Goal: Task Accomplishment & Management: Use online tool/utility

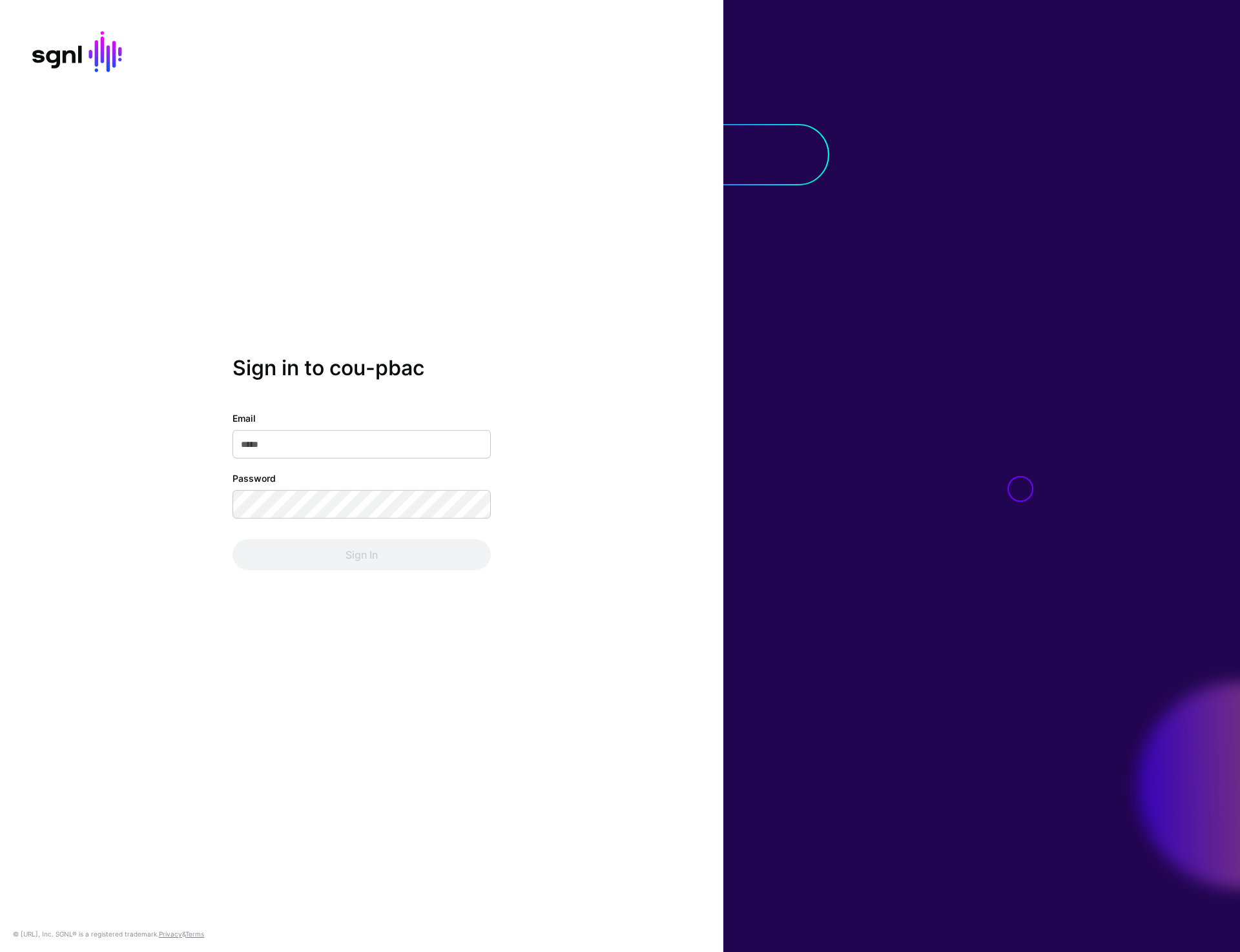
type input "**********"
click at [344, 562] on button "Sign In" at bounding box center [362, 554] width 258 height 31
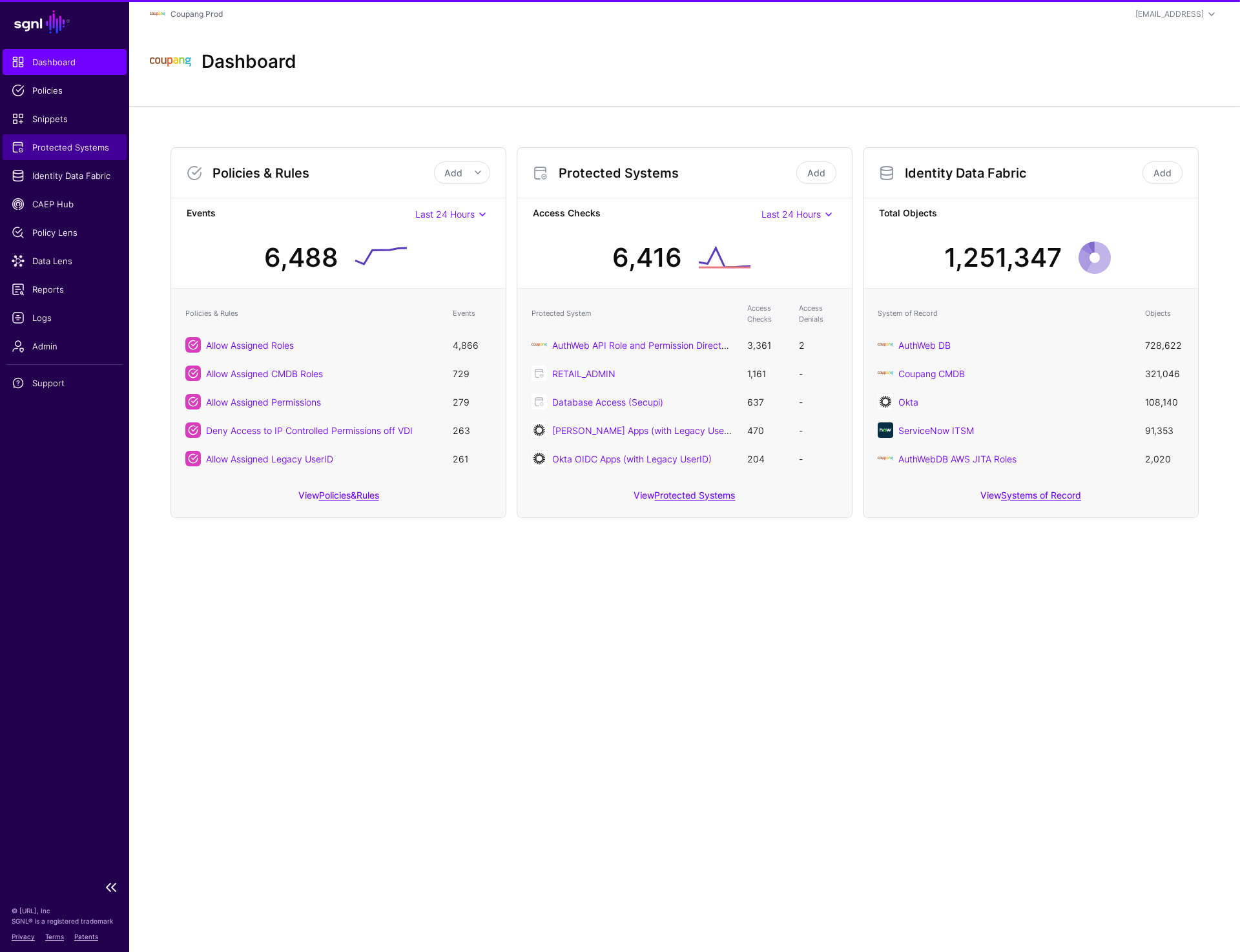
click at [64, 140] on link "Protected Systems" at bounding box center [64, 147] width 124 height 26
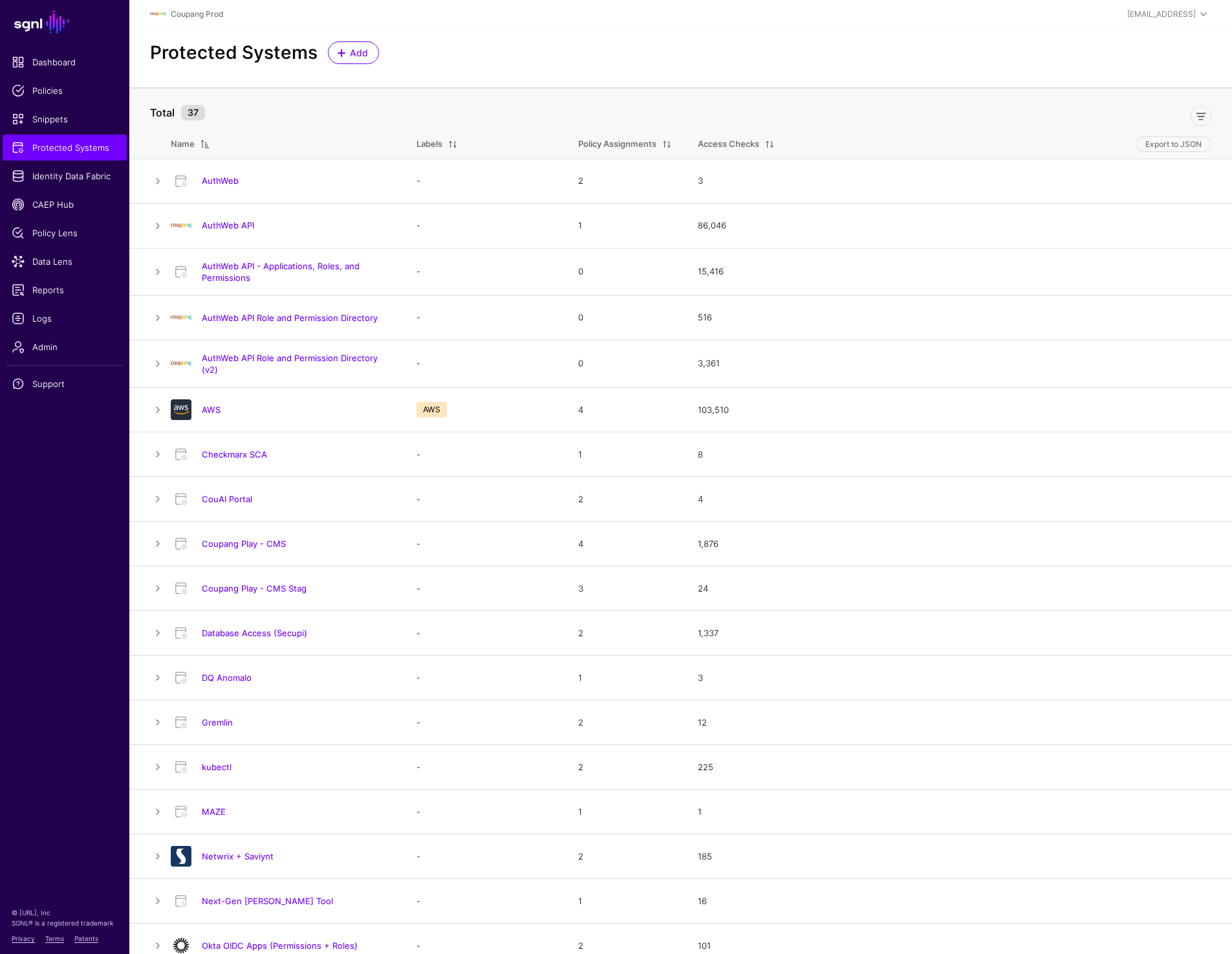
click at [472, 32] on div "Protected Systems Add" at bounding box center [681, 58] width 1103 height 59
